Goal: Task Accomplishment & Management: Use online tool/utility

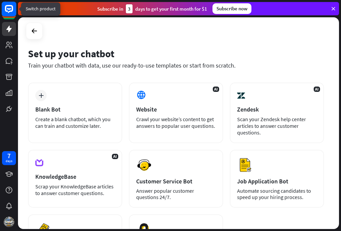
click at [11, 10] on rect at bounding box center [9, 9] width 15 height 15
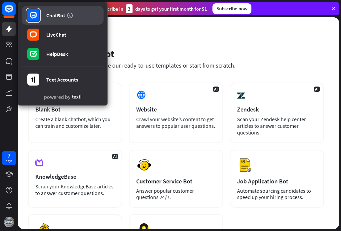
click at [87, 13] on link "ChatBot" at bounding box center [63, 15] width 82 height 19
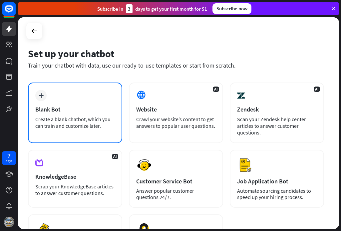
click at [50, 117] on div "Create a blank chatbot, which you can train and customize later." at bounding box center [75, 122] width 80 height 13
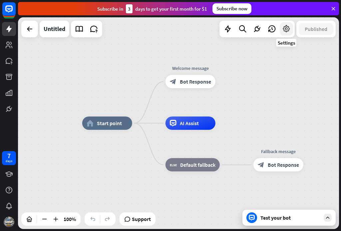
click at [287, 28] on icon at bounding box center [286, 29] width 9 height 9
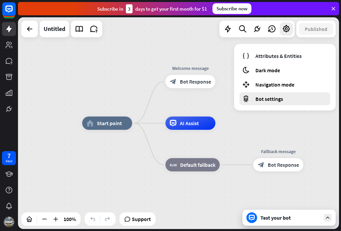
click at [261, 98] on span "Bot settings" at bounding box center [270, 99] width 28 height 7
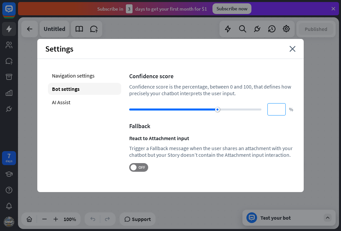
drag, startPoint x: 220, startPoint y: 110, endPoint x: 268, endPoint y: 108, distance: 48.0
click at [267, 108] on div "** %" at bounding box center [211, 109] width 164 height 12
type input "***"
drag, startPoint x: 217, startPoint y: 108, endPoint x: 268, endPoint y: 109, distance: 51.0
click at [268, 109] on div "*** %" at bounding box center [211, 109] width 164 height 12
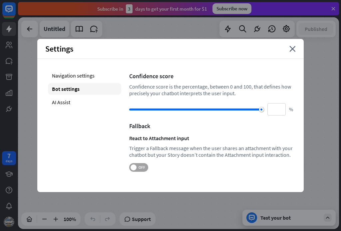
click at [142, 166] on span "OFF" at bounding box center [142, 167] width 10 height 5
drag, startPoint x: 142, startPoint y: 169, endPoint x: 128, endPoint y: 167, distance: 14.1
click at [128, 167] on div "Navigation settings Bot settings AI Assist Confidence score Confidence score is…" at bounding box center [170, 121] width 267 height 124
click at [132, 169] on span "ON" at bounding box center [136, 167] width 10 height 5
click at [292, 49] on icon "close" at bounding box center [293, 49] width 6 height 6
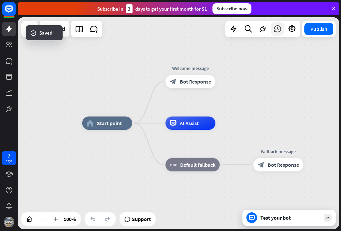
click at [280, 31] on icon at bounding box center [277, 29] width 9 height 9
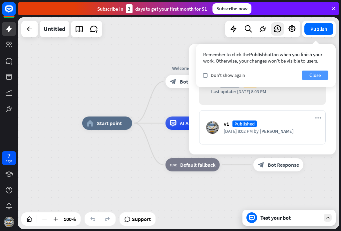
click at [311, 74] on button "Close" at bounding box center [315, 75] width 27 height 9
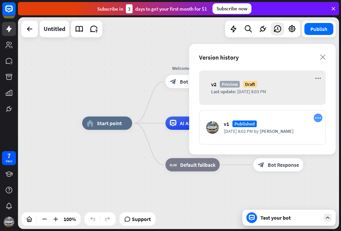
click at [319, 118] on icon "more_horiz" at bounding box center [318, 118] width 6 height 6
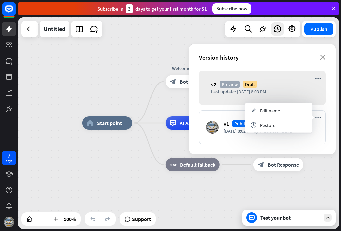
click at [129, 186] on div "home_2 Start point Welcome message block_bot_response Bot Response AI Assist bl…" at bounding box center [242, 229] width 321 height 212
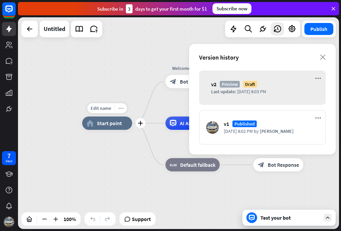
click at [116, 111] on div "more_horiz" at bounding box center [121, 108] width 12 height 10
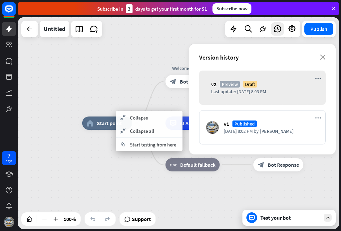
click at [99, 163] on div "home_2 Start point Welcome message block_bot_response Bot Response AI Assist bl…" at bounding box center [242, 229] width 321 height 212
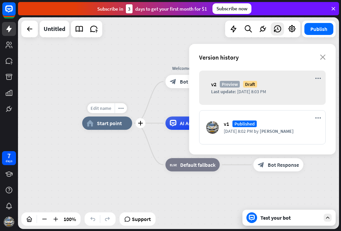
click at [103, 107] on span "Edit name" at bounding box center [101, 108] width 21 height 6
drag, startPoint x: 319, startPoint y: 117, endPoint x: 273, endPoint y: 48, distance: 82.7
click at [273, 48] on div "Version history close" at bounding box center [262, 57] width 147 height 27
click at [326, 56] on icon "close" at bounding box center [323, 57] width 6 height 5
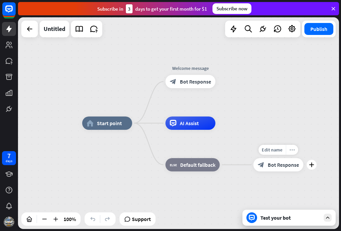
click at [293, 149] on icon "more_horiz" at bounding box center [292, 150] width 5 height 5
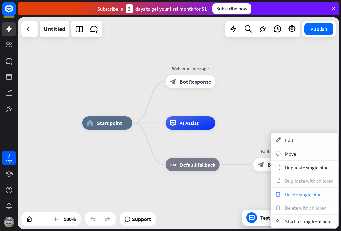
click at [292, 196] on span "Delete single block" at bounding box center [304, 195] width 39 height 6
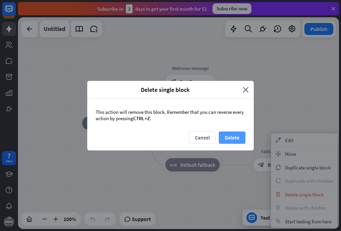
click at [229, 136] on button "Delete" at bounding box center [232, 138] width 27 height 12
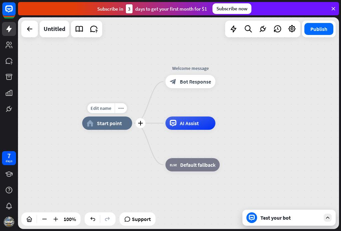
click at [109, 126] on span "Start point" at bounding box center [109, 123] width 25 height 7
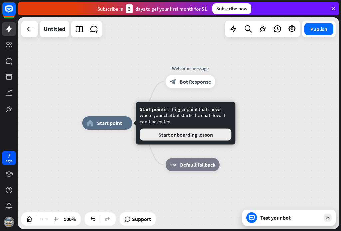
click at [156, 134] on button "Start onboarding lesson" at bounding box center [186, 135] width 92 height 12
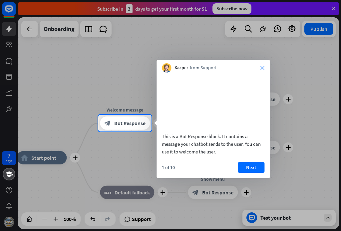
click at [264, 68] on icon "close" at bounding box center [263, 68] width 4 height 4
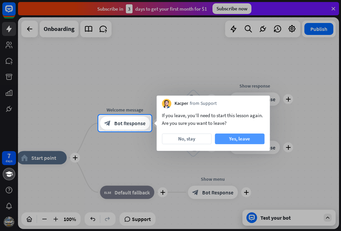
click at [227, 140] on button "Yes, leave" at bounding box center [240, 139] width 50 height 11
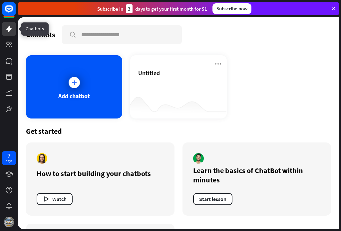
click at [7, 31] on icon at bounding box center [9, 29] width 8 height 8
click at [73, 90] on div "Add chatbot" at bounding box center [74, 86] width 96 height 63
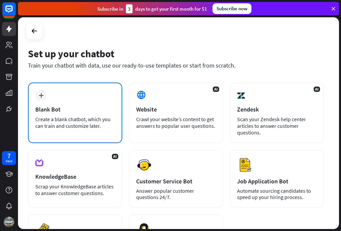
click at [64, 114] on div "plus Blank Bot Create a blank chatbot, which you can train and customize later." at bounding box center [75, 113] width 94 height 61
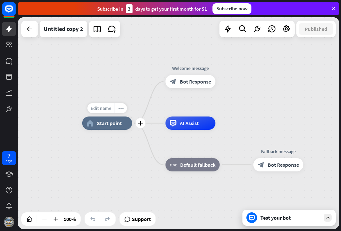
click at [108, 108] on span "Edit name" at bounding box center [101, 108] width 21 height 6
type input "**********"
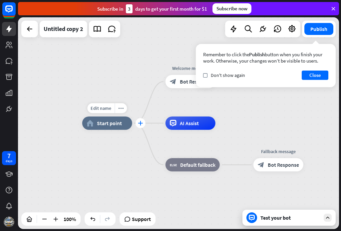
click at [141, 122] on icon "plus" at bounding box center [140, 123] width 5 height 5
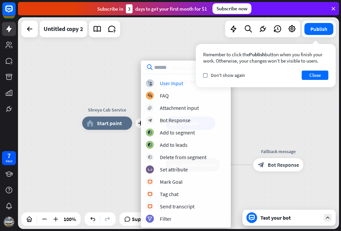
click at [117, 146] on div "plus Shreya Cab Service home_2 Start point Welcome message block_bot_response B…" at bounding box center [242, 229] width 321 height 212
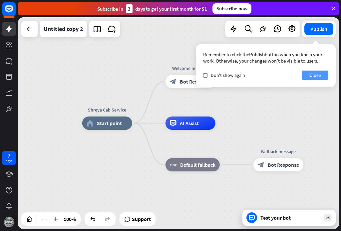
click at [318, 75] on button "Close" at bounding box center [315, 75] width 27 height 9
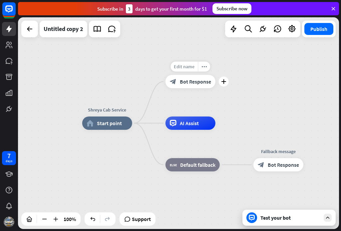
click at [189, 67] on span "Edit name" at bounding box center [184, 67] width 21 height 6
type input "*"
click at [193, 67] on span "Edit name" at bounding box center [184, 67] width 21 height 6
click at [195, 66] on input "text" at bounding box center [190, 66] width 47 height 9
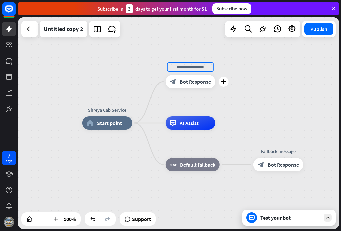
click at [195, 66] on input "text" at bounding box center [190, 66] width 47 height 9
click at [212, 71] on input "text" at bounding box center [190, 66] width 47 height 9
click at [207, 67] on input "text" at bounding box center [190, 66] width 47 height 9
click at [193, 65] on span "Edit name" at bounding box center [184, 67] width 21 height 6
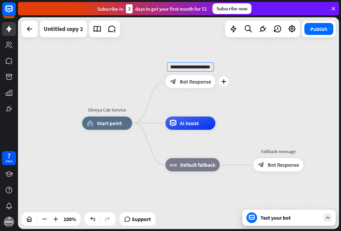
type input "**********"
click at [224, 82] on icon "plus" at bounding box center [223, 81] width 5 height 5
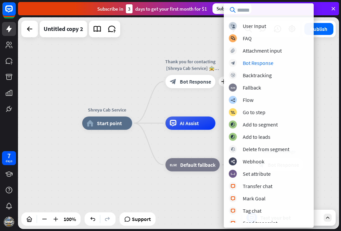
click at [141, 58] on div "Shreya Cab Service home_2 Start point plus Thank you for contacting [Shreya Cab…" at bounding box center [178, 123] width 321 height 212
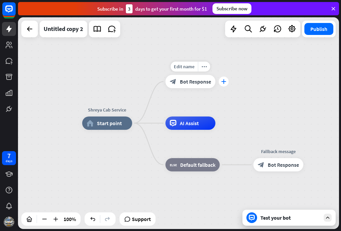
click at [224, 81] on icon "plus" at bounding box center [223, 81] width 5 height 5
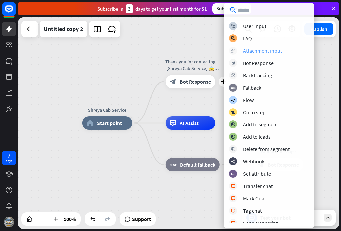
click at [249, 51] on div "Attachment input" at bounding box center [262, 50] width 39 height 7
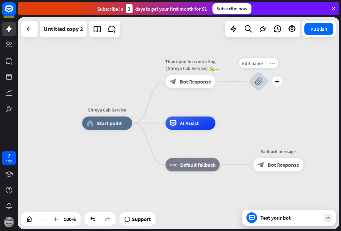
click at [273, 63] on icon "more_horiz" at bounding box center [272, 63] width 5 height 5
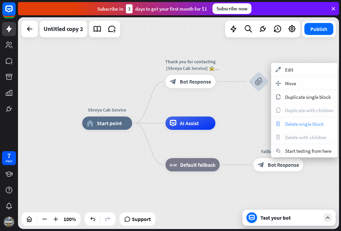
click at [284, 125] on div "trash Delete single block" at bounding box center [304, 123] width 67 height 13
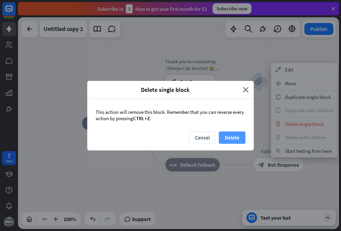
click at [233, 139] on button "Delete" at bounding box center [232, 138] width 27 height 12
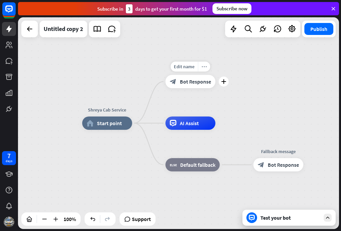
click at [204, 65] on icon "more_horiz" at bounding box center [204, 66] width 5 height 5
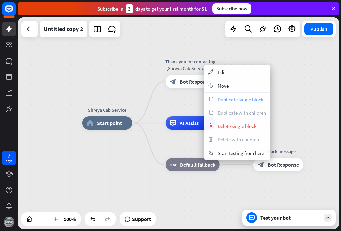
click at [224, 99] on span "Duplicate single block" at bounding box center [241, 99] width 46 height 6
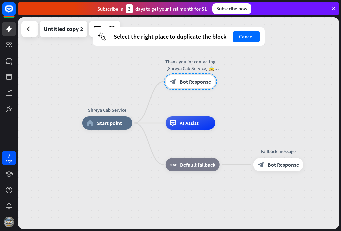
click at [239, 114] on div "Shreya Cab Service home_2 Start point Thank you for contacting [Shreya Cab Serv…" at bounding box center [178, 123] width 321 height 212
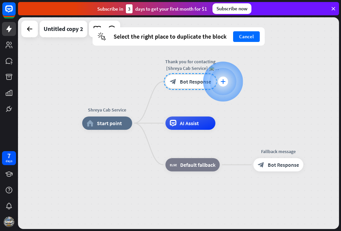
click at [222, 84] on div "plus" at bounding box center [223, 82] width 10 height 10
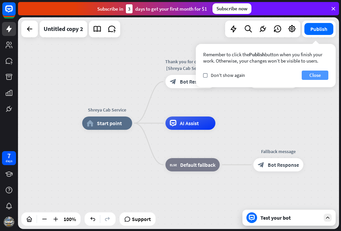
click at [319, 76] on button "Close" at bounding box center [315, 75] width 27 height 9
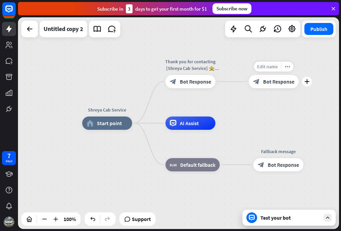
click at [262, 67] on span "Edit name" at bounding box center [267, 67] width 21 height 6
type input "*"
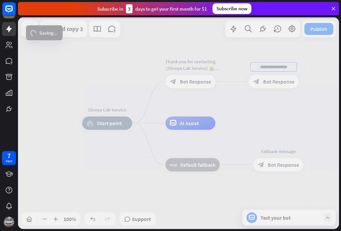
click at [206, 66] on div "Shreya Cab Service home_2 Start point Edit name more_horiz Thank you for contac…" at bounding box center [178, 123] width 321 height 212
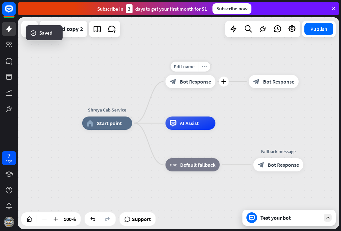
click at [203, 66] on icon "more_horiz" at bounding box center [204, 66] width 5 height 5
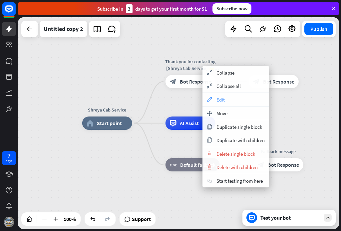
click at [224, 100] on span "Edit" at bounding box center [221, 100] width 8 height 6
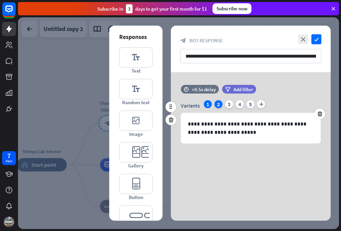
click at [215, 105] on div "2" at bounding box center [219, 104] width 8 height 8
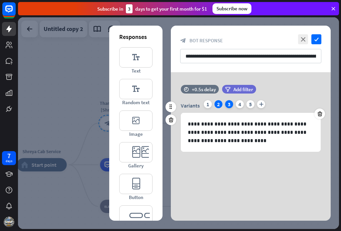
click at [228, 105] on div "3" at bounding box center [229, 104] width 8 height 8
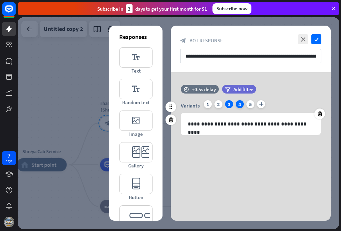
click at [239, 105] on div "4" at bounding box center [240, 104] width 8 height 8
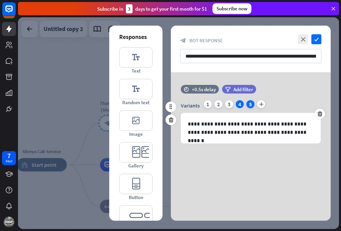
click at [252, 103] on div "5" at bounding box center [251, 104] width 8 height 8
click at [206, 104] on div "1" at bounding box center [208, 104] width 8 height 8
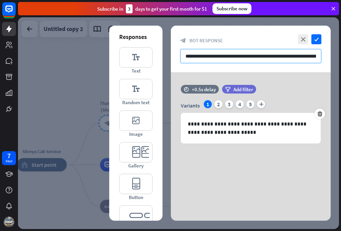
click at [292, 56] on input "**********" at bounding box center [250, 56] width 141 height 14
drag, startPoint x: 317, startPoint y: 56, endPoint x: 322, endPoint y: 56, distance: 5.3
click at [322, 56] on div "**********" at bounding box center [251, 49] width 160 height 47
click at [315, 56] on input "**********" at bounding box center [250, 56] width 141 height 14
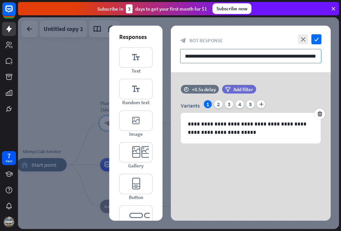
click at [317, 56] on input "**********" at bounding box center [250, 56] width 141 height 14
click at [233, 56] on input "**********" at bounding box center [250, 56] width 141 height 14
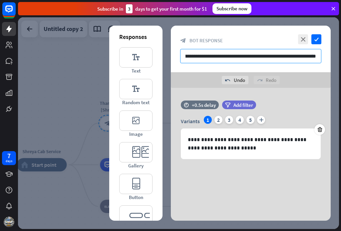
scroll to position [0, 63]
type input "**********"
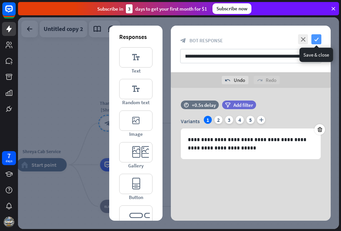
click at [317, 38] on icon "check" at bounding box center [317, 39] width 10 height 10
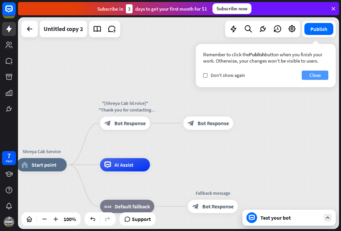
click at [318, 74] on button "Close" at bounding box center [315, 75] width 27 height 9
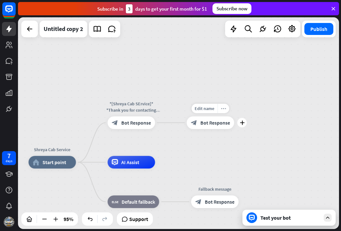
click at [223, 109] on icon "more_horiz" at bounding box center [223, 108] width 5 height 5
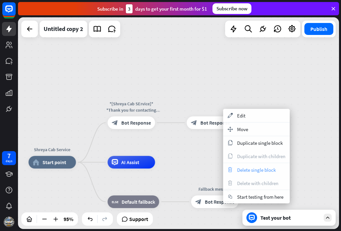
click at [244, 171] on span "Delete single block" at bounding box center [256, 170] width 39 height 6
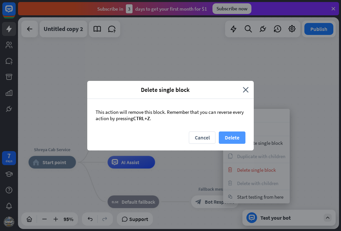
click at [233, 136] on button "Delete" at bounding box center [232, 138] width 27 height 12
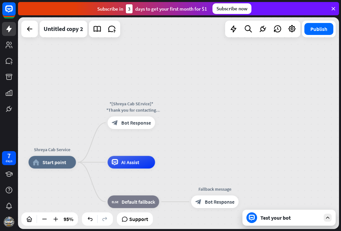
click at [274, 219] on div "Test your bot" at bounding box center [291, 218] width 60 height 7
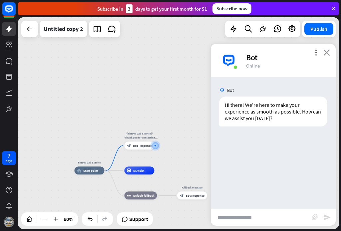
click at [327, 51] on icon "close" at bounding box center [327, 52] width 7 height 6
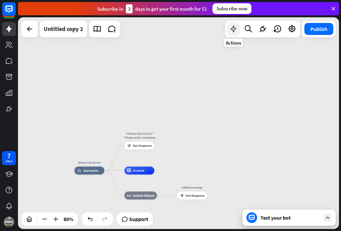
click at [234, 29] on icon at bounding box center [233, 29] width 9 height 9
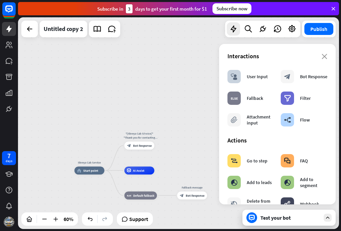
click at [169, 71] on div "Shreya Cab Service home_2 Start point *[Shreya Cab SErvice]* *Thank you for con…" at bounding box center [178, 123] width 321 height 212
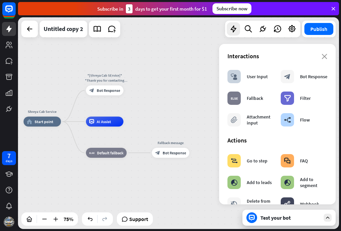
drag, startPoint x: 176, startPoint y: 127, endPoint x: 147, endPoint y: 75, distance: 59.4
click at [147, 75] on div "Shreya Cab Service home_2 Start point *[Shreya Cab SErvice]* *Thank you for con…" at bounding box center [178, 123] width 321 height 212
click at [304, 80] on div "Bot Response" at bounding box center [313, 77] width 27 height 6
click at [300, 99] on div "Filter" at bounding box center [305, 98] width 11 height 6
click at [284, 99] on icon "filter" at bounding box center [287, 98] width 7 height 7
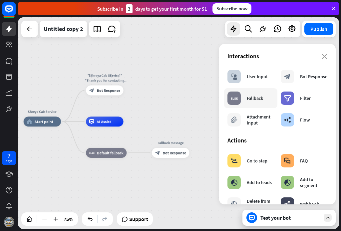
click at [247, 101] on div "block_fallback Fallback" at bounding box center [246, 98] width 36 height 13
drag, startPoint x: 259, startPoint y: 125, endPoint x: 262, endPoint y: 122, distance: 4.3
click at [259, 125] on div "Attachment input" at bounding box center [260, 120] width 27 height 12
click at [322, 57] on icon "close" at bounding box center [325, 56] width 6 height 5
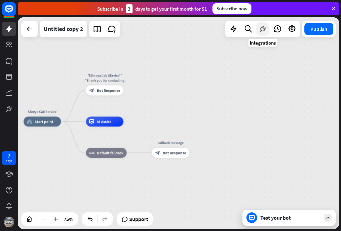
click at [262, 30] on icon at bounding box center [263, 29] width 9 height 9
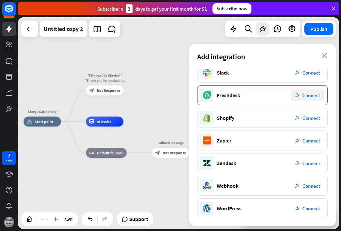
scroll to position [98, 0]
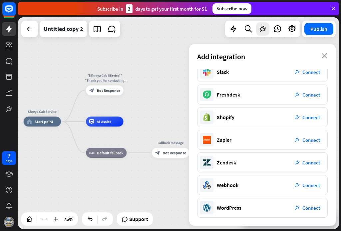
click at [201, 24] on div "Untitled copy 2" at bounding box center [122, 29] width 202 height 17
click at [328, 55] on div "Add integration close" at bounding box center [262, 56] width 147 height 25
click at [325, 57] on icon "close" at bounding box center [325, 55] width 6 height 5
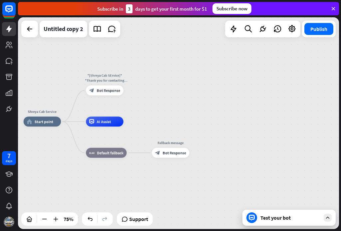
click at [238, 10] on div "Subscribe now" at bounding box center [232, 8] width 39 height 11
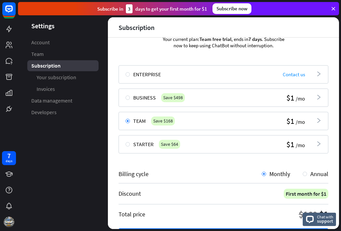
scroll to position [67, 0]
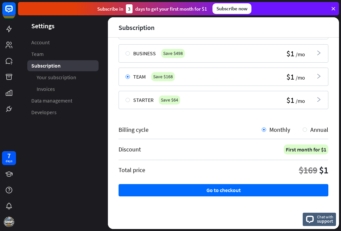
click at [316, 51] on icon "arrowhead_right" at bounding box center [318, 52] width 5 height 5
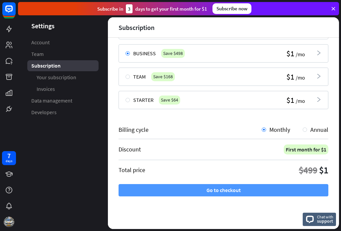
click at [240, 189] on button "Go to checkout" at bounding box center [224, 190] width 210 height 12
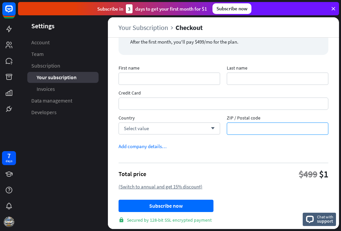
scroll to position [55, 0]
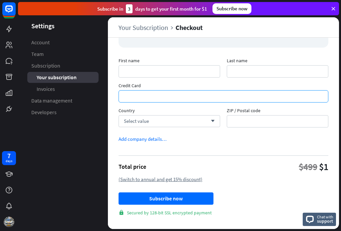
click at [333, 7] on icon at bounding box center [334, 9] width 6 height 6
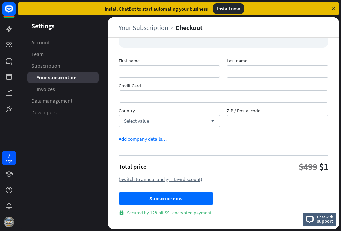
click at [332, 8] on icon at bounding box center [334, 9] width 6 height 6
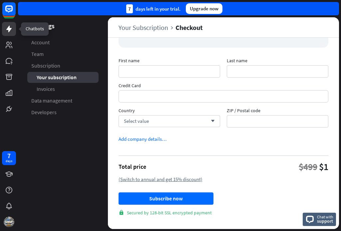
click at [12, 28] on icon at bounding box center [9, 29] width 8 height 8
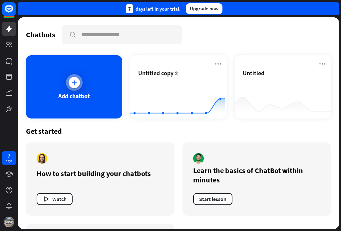
click at [80, 96] on div "Add chatbot" at bounding box center [74, 96] width 32 height 8
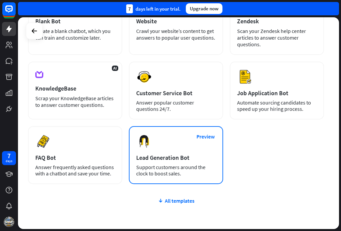
scroll to position [100, 0]
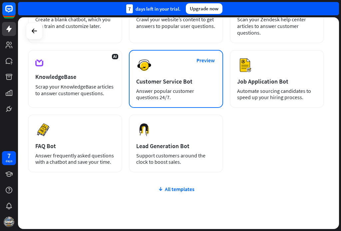
click at [146, 82] on div "Customer Service Bot" at bounding box center [176, 82] width 80 height 8
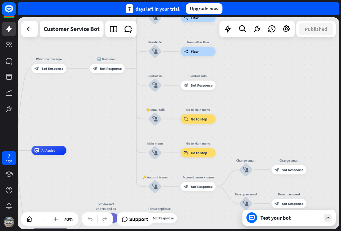
drag, startPoint x: 239, startPoint y: 143, endPoint x: 108, endPoint y: 163, distance: 131.9
click at [108, 163] on div "home_2 Start point Welcome message block_bot_response Bot Response 🔙 Main menu …" at bounding box center [85, 225] width 225 height 148
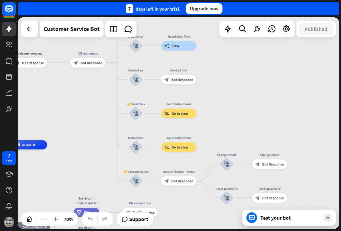
drag, startPoint x: 267, startPoint y: 93, endPoint x: 248, endPoint y: 86, distance: 20.8
click at [248, 86] on div "home_2 Start point Welcome message block_bot_response Bot Response 🔙 Main menu …" at bounding box center [178, 123] width 321 height 212
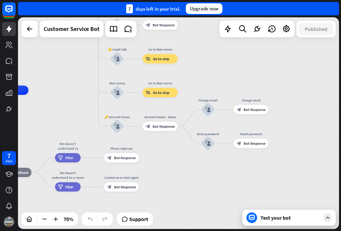
drag, startPoint x: 259, startPoint y: 126, endPoint x: 247, endPoint y: 78, distance: 49.6
click at [247, 78] on div "home_2 Start point Welcome message block_bot_response Bot Response 🔙 Main menu …" at bounding box center [178, 123] width 321 height 212
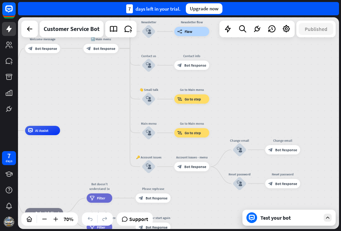
drag, startPoint x: 304, startPoint y: 182, endPoint x: 341, endPoint y: 244, distance: 71.7
click at [341, 231] on html "7 days close Product Help First steps Get started with ChatBot Help Center Foll…" at bounding box center [170, 115] width 341 height 231
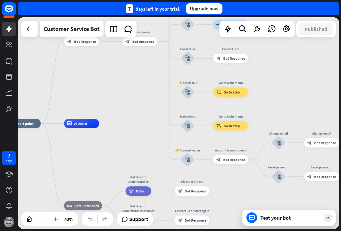
drag, startPoint x: 271, startPoint y: 102, endPoint x: 288, endPoint y: 60, distance: 45.1
click at [288, 61] on div "home_2 Start point Welcome message block_bot_response Bot Response 🔙 Main menu …" at bounding box center [178, 123] width 321 height 212
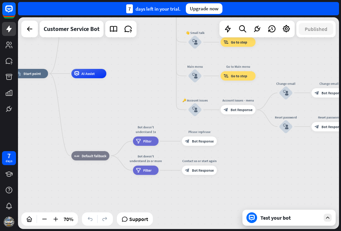
drag, startPoint x: 243, startPoint y: 209, endPoint x: 247, endPoint y: 178, distance: 31.6
click at [247, 178] on div "home_2 Start point Welcome message block_bot_response Bot Response 🔙 Main menu …" at bounding box center [178, 123] width 321 height 212
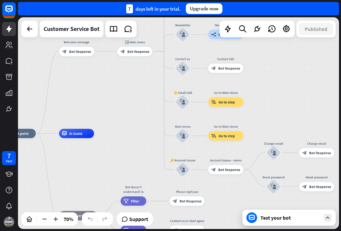
drag, startPoint x: 234, startPoint y: 140, endPoint x: 212, endPoint y: 198, distance: 61.8
click at [213, 197] on div "home_2 Start point Welcome message block_bot_response Bot Response 🔙 Main menu …" at bounding box center [113, 208] width 225 height 148
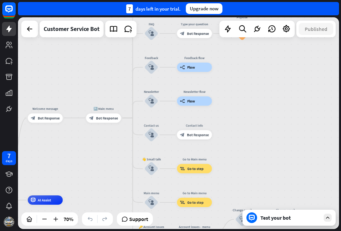
drag, startPoint x: 269, startPoint y: 75, endPoint x: 244, endPoint y: 135, distance: 65.3
click at [244, 135] on div "home_2 Start point Welcome message block_bot_response Bot Response 🔙 Main menu …" at bounding box center [178, 123] width 321 height 212
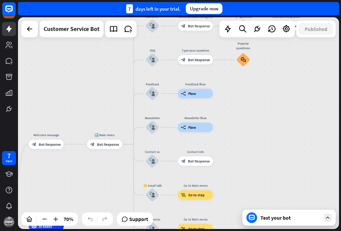
drag, startPoint x: 241, startPoint y: 119, endPoint x: 241, endPoint y: 141, distance: 22.0
click at [241, 141] on div "home_2 Start point Welcome message block_bot_response Bot Response 🔙 Main menu …" at bounding box center [178, 123] width 321 height 212
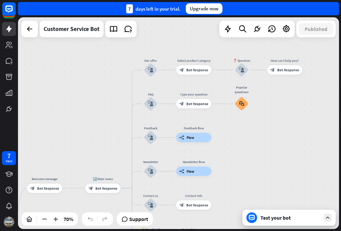
drag, startPoint x: 233, startPoint y: 125, endPoint x: 232, endPoint y: 151, distance: 26.0
click at [232, 151] on div "home_2 Start point Welcome message block_bot_response Bot Response 🔙 Main menu …" at bounding box center [178, 123] width 321 height 212
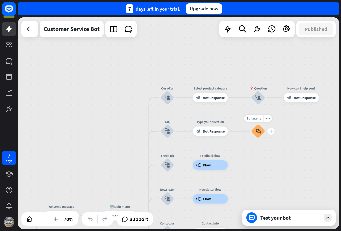
drag, startPoint x: 232, startPoint y: 126, endPoint x: 294, endPoint y: 130, distance: 62.5
click at [265, 139] on div "Edit name more_horiz plus block_faq" at bounding box center [258, 132] width 14 height 14
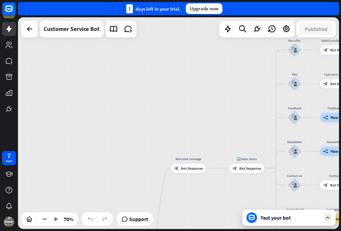
drag, startPoint x: 141, startPoint y: 96, endPoint x: 245, endPoint y: 50, distance: 114.0
click at [245, 50] on div "home_2 Start point Welcome message block_bot_response Bot Response 🔙 Main menu …" at bounding box center [178, 123] width 321 height 212
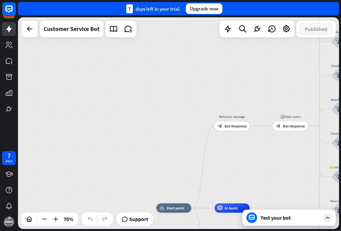
drag, startPoint x: 174, startPoint y: 77, endPoint x: 213, endPoint y: 22, distance: 66.5
click at [213, 22] on div "home_2 Start point Welcome message block_bot_response Bot Response 🔙 Main menu …" at bounding box center [178, 123] width 321 height 212
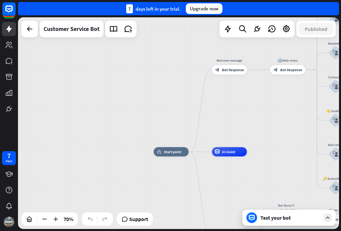
drag, startPoint x: 163, startPoint y: 126, endPoint x: 150, endPoint y: 62, distance: 64.5
click at [153, 64] on div "home_2 Start point Welcome message block_bot_response Bot Response 🔙 Main menu …" at bounding box center [178, 123] width 321 height 212
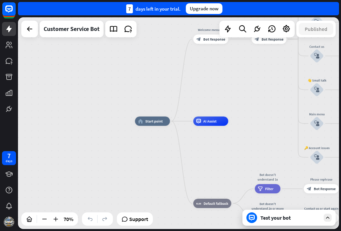
drag, startPoint x: 139, startPoint y: 83, endPoint x: 136, endPoint y: 81, distance: 4.3
click at [136, 81] on div "home_2 Start point Welcome message block_bot_response Bot Response 🔙 Main menu …" at bounding box center [178, 123] width 321 height 212
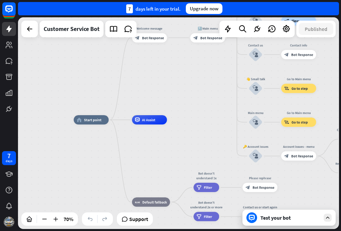
drag, startPoint x: 129, startPoint y: 166, endPoint x: 77, endPoint y: 167, distance: 52.7
click at [75, 167] on div "home_2 Start point Welcome message block_bot_response Bot Response 🔙 Main menu …" at bounding box center [178, 123] width 321 height 212
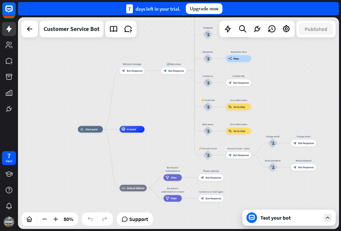
click at [279, 218] on div "Test your bot" at bounding box center [291, 218] width 60 height 7
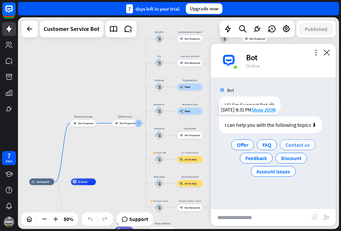
click at [295, 145] on span "Contact us" at bounding box center [298, 145] width 24 height 7
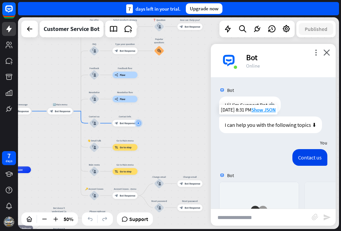
scroll to position [115, 0]
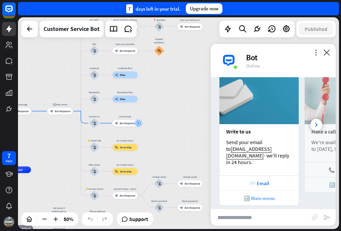
click at [266, 195] on div "🔙 Main menu" at bounding box center [259, 198] width 73 height 6
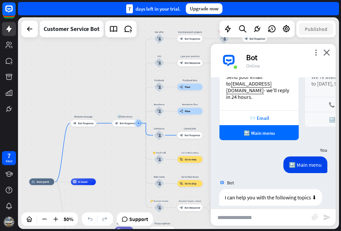
scroll to position [225, 0]
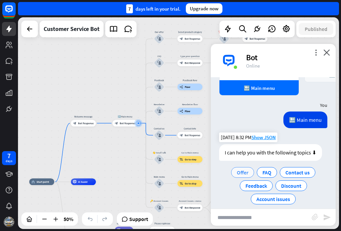
click at [240, 169] on span "Offer" at bounding box center [243, 172] width 12 height 7
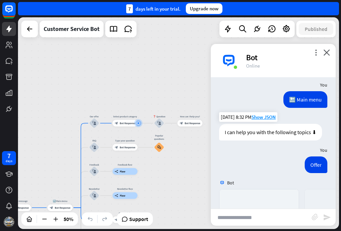
scroll to position [369, 0]
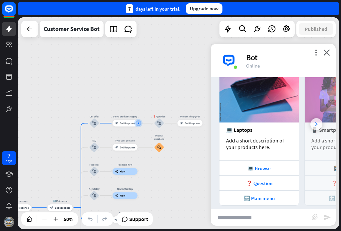
click at [315, 122] on icon at bounding box center [316, 124] width 3 height 4
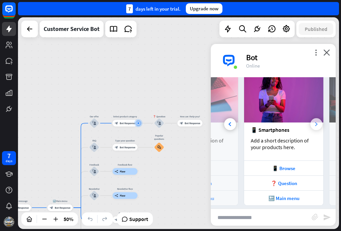
scroll to position [0, 73]
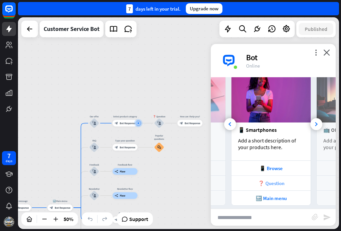
click at [268, 180] on div "❓ Question" at bounding box center [271, 183] width 73 height 6
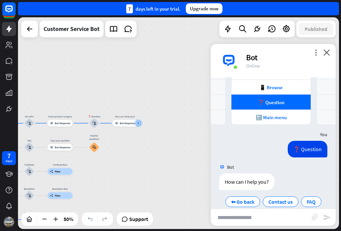
scroll to position [452, 0]
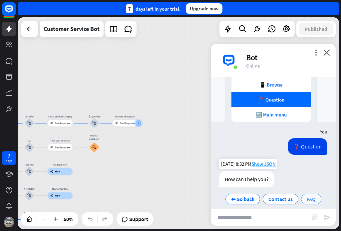
click at [307, 196] on span "FAQ" at bounding box center [311, 199] width 9 height 7
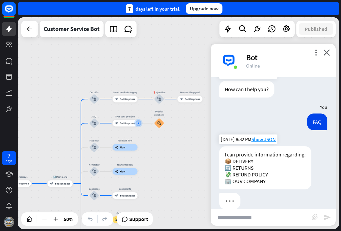
scroll to position [546, 0]
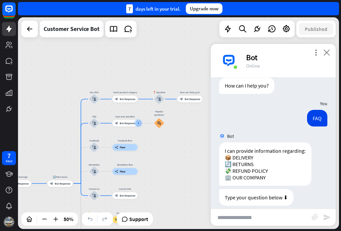
click at [329, 51] on icon "close" at bounding box center [327, 52] width 7 height 6
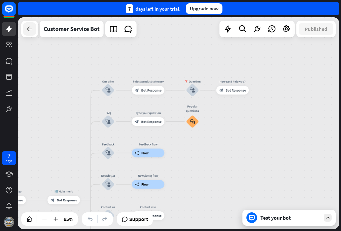
click at [32, 32] on icon at bounding box center [30, 29] width 8 height 8
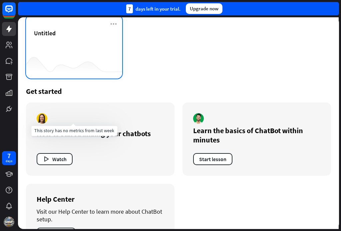
scroll to position [133, 0]
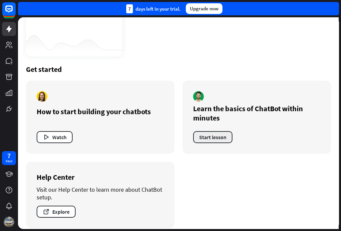
click at [213, 138] on button "Start lesson" at bounding box center [212, 137] width 39 height 12
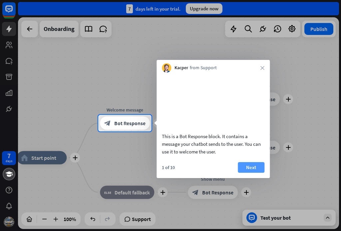
click at [255, 173] on button "Next" at bounding box center [251, 167] width 27 height 11
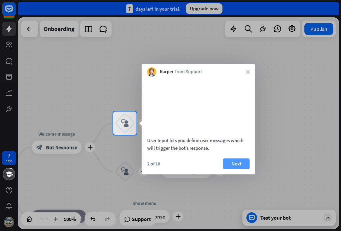
click at [229, 169] on button "Next" at bounding box center [236, 164] width 27 height 11
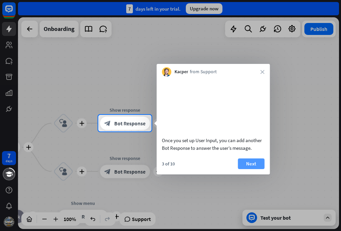
click at [247, 169] on button "Next" at bounding box center [251, 164] width 27 height 11
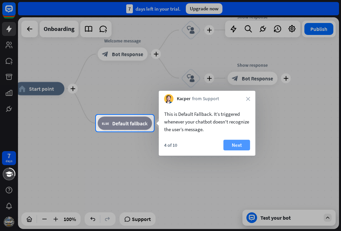
click at [241, 145] on button "Next" at bounding box center [237, 145] width 27 height 11
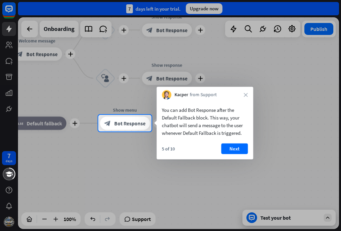
click at [241, 145] on button "Next" at bounding box center [234, 149] width 27 height 11
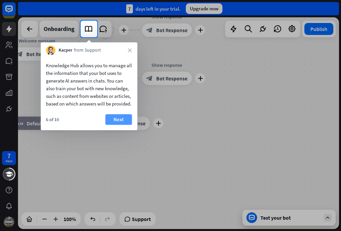
click at [113, 125] on button "Next" at bounding box center [118, 119] width 27 height 11
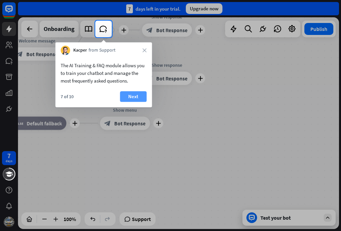
click at [132, 94] on button "Next" at bounding box center [133, 96] width 27 height 11
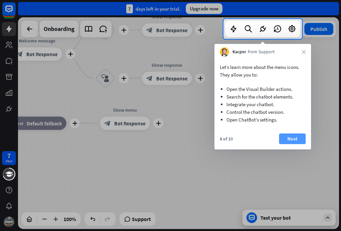
click at [292, 143] on button "Next" at bounding box center [292, 139] width 27 height 11
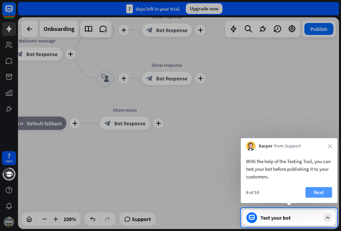
click at [317, 190] on button "Next" at bounding box center [319, 192] width 27 height 11
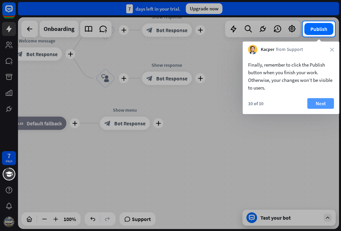
click at [331, 107] on button "Next" at bounding box center [321, 103] width 27 height 11
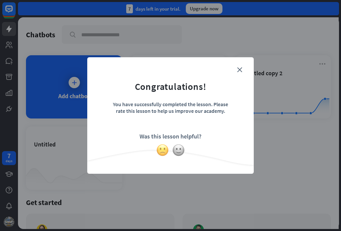
click at [160, 150] on img at bounding box center [162, 150] width 13 height 13
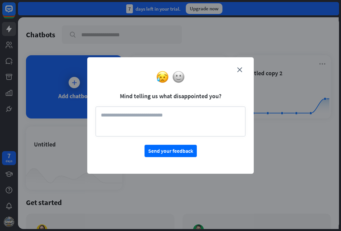
click at [166, 118] on textarea at bounding box center [171, 122] width 150 height 30
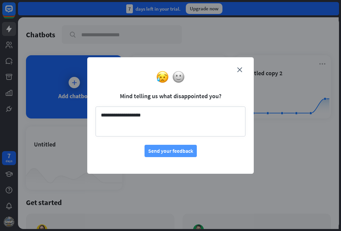
type textarea "**********"
click at [172, 155] on button "Send your feedback" at bounding box center [171, 151] width 52 height 12
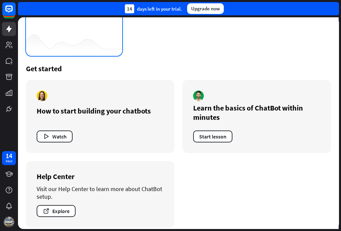
scroll to position [140, 0]
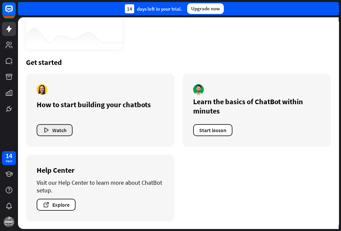
click at [65, 130] on button "Watch" at bounding box center [55, 130] width 36 height 12
click at [322, 115] on div "close" at bounding box center [170, 115] width 341 height 231
click at [52, 130] on button "Watch" at bounding box center [55, 130] width 36 height 12
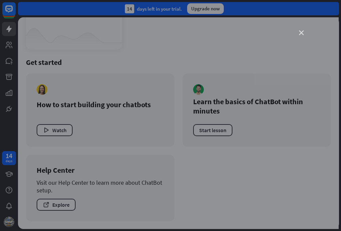
click at [302, 35] on icon "close" at bounding box center [301, 33] width 5 height 5
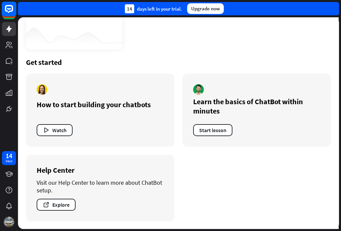
click at [9, 12] on icon at bounding box center [9, 9] width 8 height 8
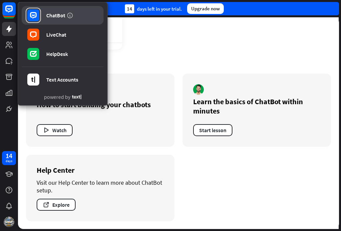
click at [57, 15] on div "ChatBot" at bounding box center [55, 15] width 19 height 7
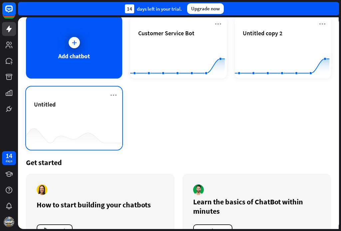
scroll to position [7, 0]
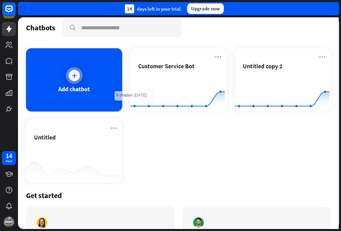
click at [65, 81] on div "Add chatbot" at bounding box center [74, 79] width 96 height 63
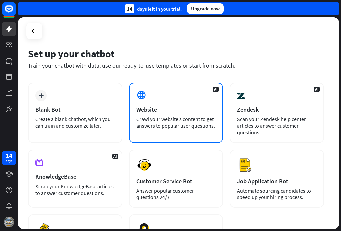
click at [156, 105] on div "AI Website Crawl your website’s content to get answers to popular user question…" at bounding box center [176, 113] width 94 height 61
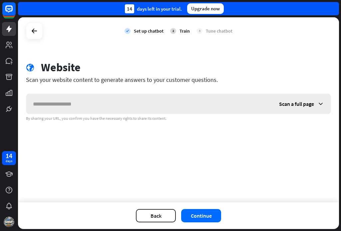
click at [129, 104] on input "text" at bounding box center [149, 104] width 246 height 20
click at [303, 104] on span "Scan a full page" at bounding box center [296, 104] width 35 height 7
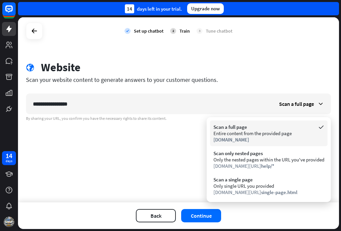
click at [235, 130] on div "Scan a full page" at bounding box center [269, 127] width 111 height 6
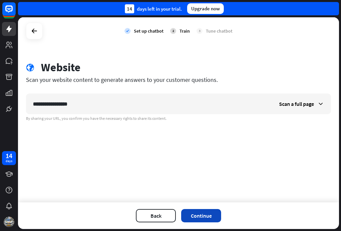
click at [211, 215] on button "Continue" at bounding box center [201, 215] width 40 height 13
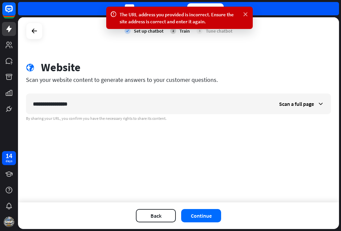
click at [248, 14] on icon at bounding box center [245, 14] width 7 height 7
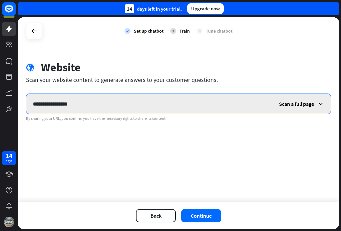
click at [88, 102] on input "**********" at bounding box center [149, 104] width 246 height 20
type input "*"
paste input "**********"
type input "**********"
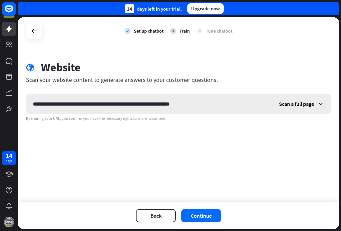
click at [294, 104] on span "Scan a full page" at bounding box center [296, 104] width 35 height 7
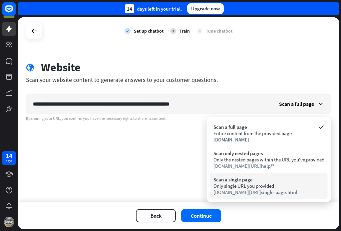
click at [252, 182] on div "Scan a single page" at bounding box center [269, 180] width 111 height 6
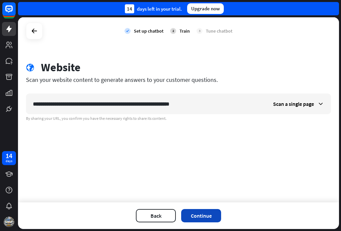
click at [207, 218] on button "Continue" at bounding box center [201, 215] width 40 height 13
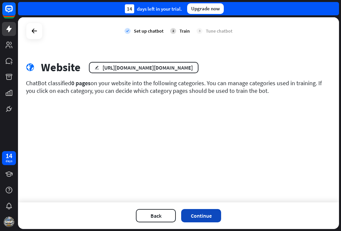
click at [201, 216] on button "Continue" at bounding box center [201, 215] width 40 height 13
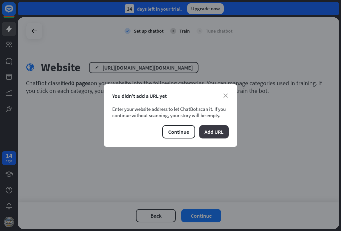
click at [219, 132] on button "Add URL" at bounding box center [214, 131] width 30 height 13
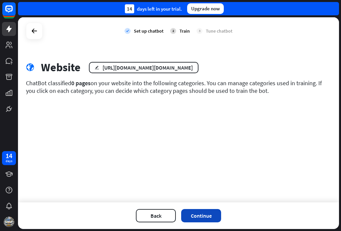
click at [205, 220] on button "Continue" at bounding box center [201, 215] width 40 height 13
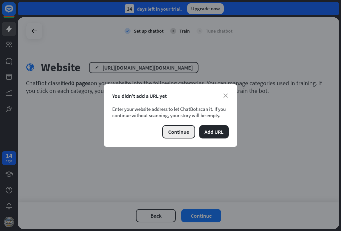
click at [180, 134] on button "Continue" at bounding box center [178, 131] width 33 height 13
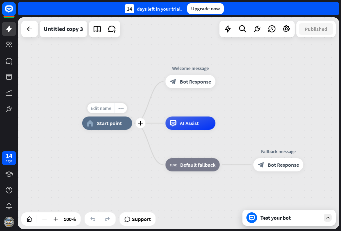
click at [106, 108] on span "Edit name" at bounding box center [101, 108] width 21 height 6
type input "**********"
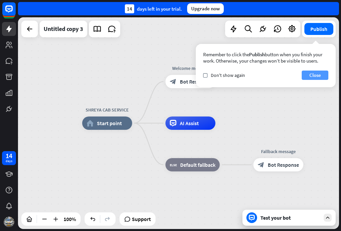
click at [323, 74] on button "Close" at bounding box center [315, 75] width 27 height 9
